Goal: Task Accomplishment & Management: Use online tool/utility

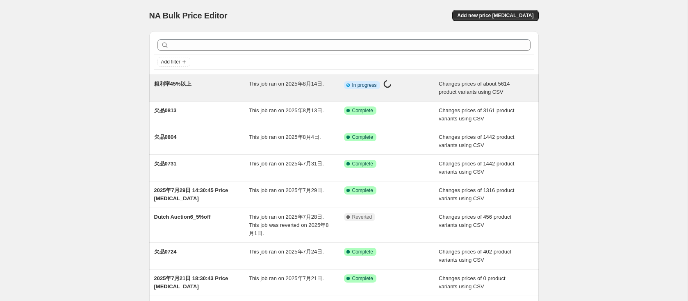
click at [180, 87] on div "粗利率45%以上" at bounding box center [201, 88] width 95 height 16
